Goal: Task Accomplishment & Management: Use online tool/utility

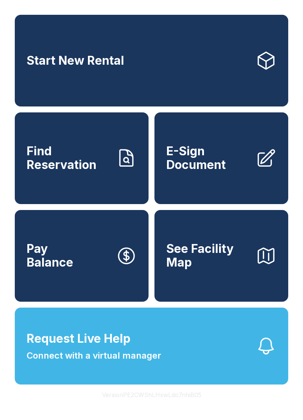
click at [63, 191] on link "Find Reservation" at bounding box center [82, 158] width 134 height 92
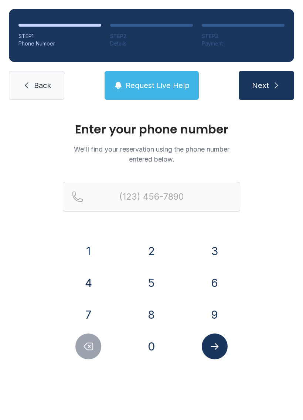
click at [150, 281] on button "5" at bounding box center [152, 283] width 26 height 26
click at [85, 254] on button "1" at bounding box center [88, 251] width 26 height 26
click at [146, 312] on button "8" at bounding box center [152, 315] width 26 height 26
click at [212, 251] on button "3" at bounding box center [215, 251] width 26 height 26
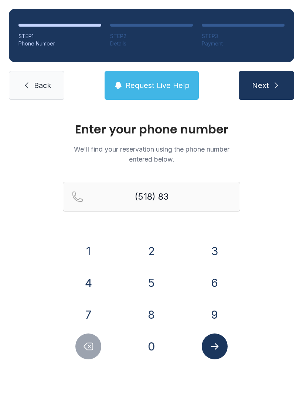
click at [85, 308] on button "7" at bounding box center [88, 315] width 26 height 26
click at [94, 247] on button "1" at bounding box center [88, 251] width 26 height 26
click at [151, 316] on button "8" at bounding box center [152, 315] width 26 height 26
click at [155, 311] on button "8" at bounding box center [152, 315] width 26 height 26
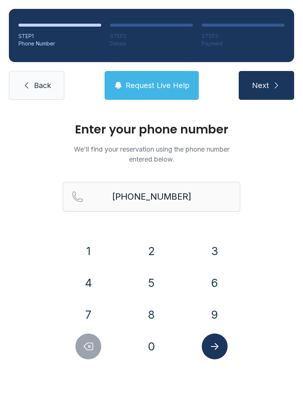
click at [213, 348] on icon "Submit lookup form" at bounding box center [214, 346] width 11 height 11
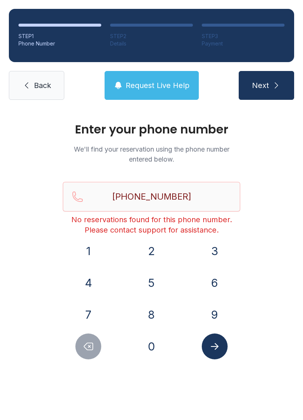
click at [89, 357] on button "Delete number" at bounding box center [88, 347] width 26 height 26
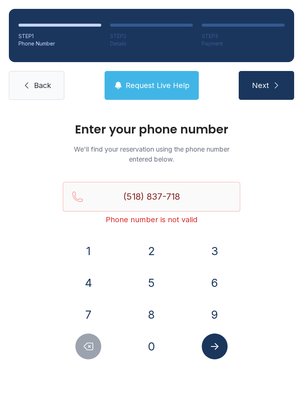
click at [77, 361] on div "Enter your phone number We'll find your reservation using the phone number ente…" at bounding box center [151, 249] width 303 height 280
click at [88, 359] on button "Delete number" at bounding box center [88, 347] width 26 height 26
click at [87, 359] on button "Delete number" at bounding box center [88, 347] width 26 height 26
click at [85, 351] on icon "Delete number" at bounding box center [88, 346] width 11 height 11
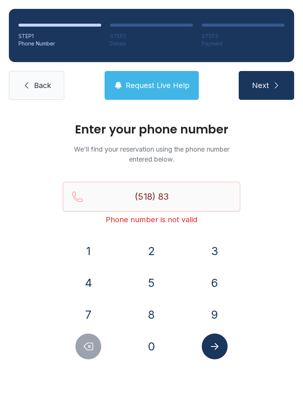
click at [88, 348] on icon "Delete number" at bounding box center [88, 346] width 9 height 7
click at [88, 347] on icon "Delete number" at bounding box center [88, 346] width 9 height 7
click at [89, 347] on icon "Delete number" at bounding box center [88, 346] width 9 height 7
type input "(5"
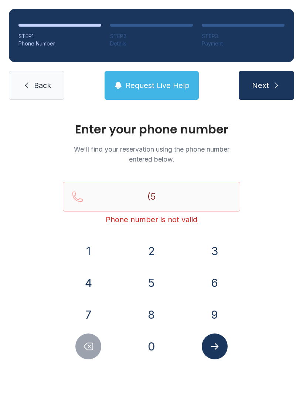
click at [87, 348] on icon "Delete number" at bounding box center [88, 346] width 11 height 11
click at [86, 348] on icon "Delete number" at bounding box center [88, 346] width 11 height 11
click at [270, 77] on button "Next" at bounding box center [266, 85] width 55 height 29
type input "("
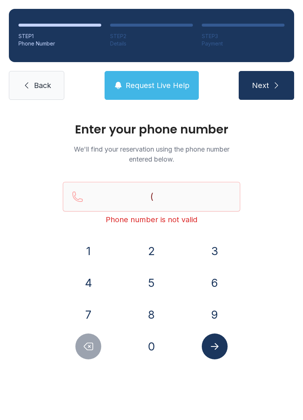
click at [35, 88] on span "Back" at bounding box center [42, 85] width 17 height 10
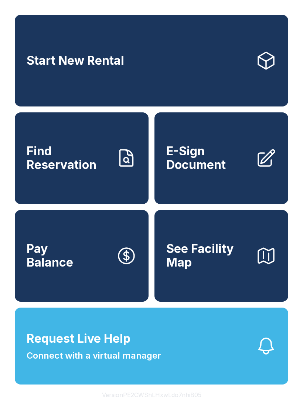
click at [28, 89] on link "Start New Rental" at bounding box center [152, 61] width 274 height 92
click at [199, 172] on span "E-Sign Document" at bounding box center [208, 158] width 84 height 27
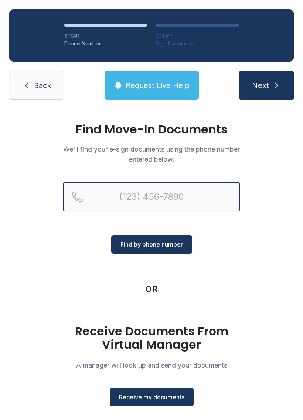
click at [141, 196] on input "Reservation phone number" at bounding box center [152, 197] width 178 height 30
type input "[PHONE_NUMBER]"
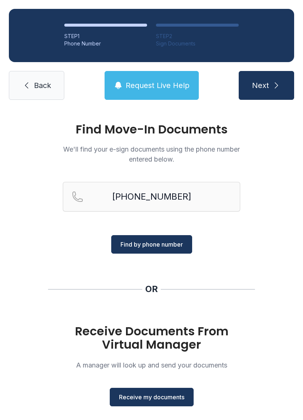
click at [146, 245] on span "Find by phone number" at bounding box center [152, 244] width 62 height 9
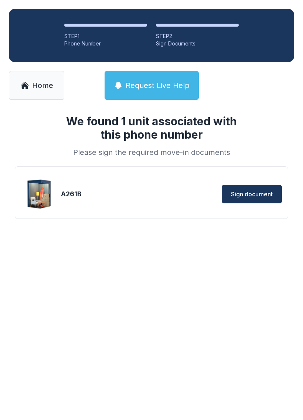
click at [242, 192] on span "Sign document" at bounding box center [252, 194] width 42 height 9
click at [247, 194] on span "Sign document" at bounding box center [252, 194] width 42 height 9
click at [252, 198] on span "Sign document" at bounding box center [252, 194] width 42 height 9
click at [62, 189] on div "A261B" at bounding box center [105, 194] width 89 height 10
click at [39, 193] on img at bounding box center [40, 194] width 36 height 36
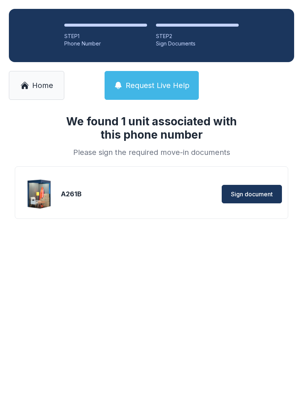
click at [21, 74] on link "Home" at bounding box center [36, 85] width 55 height 29
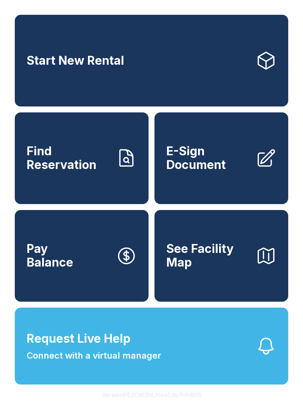
click at [219, 269] on span "See Facility Map" at bounding box center [208, 255] width 84 height 27
